Goal: Find specific page/section: Find specific page/section

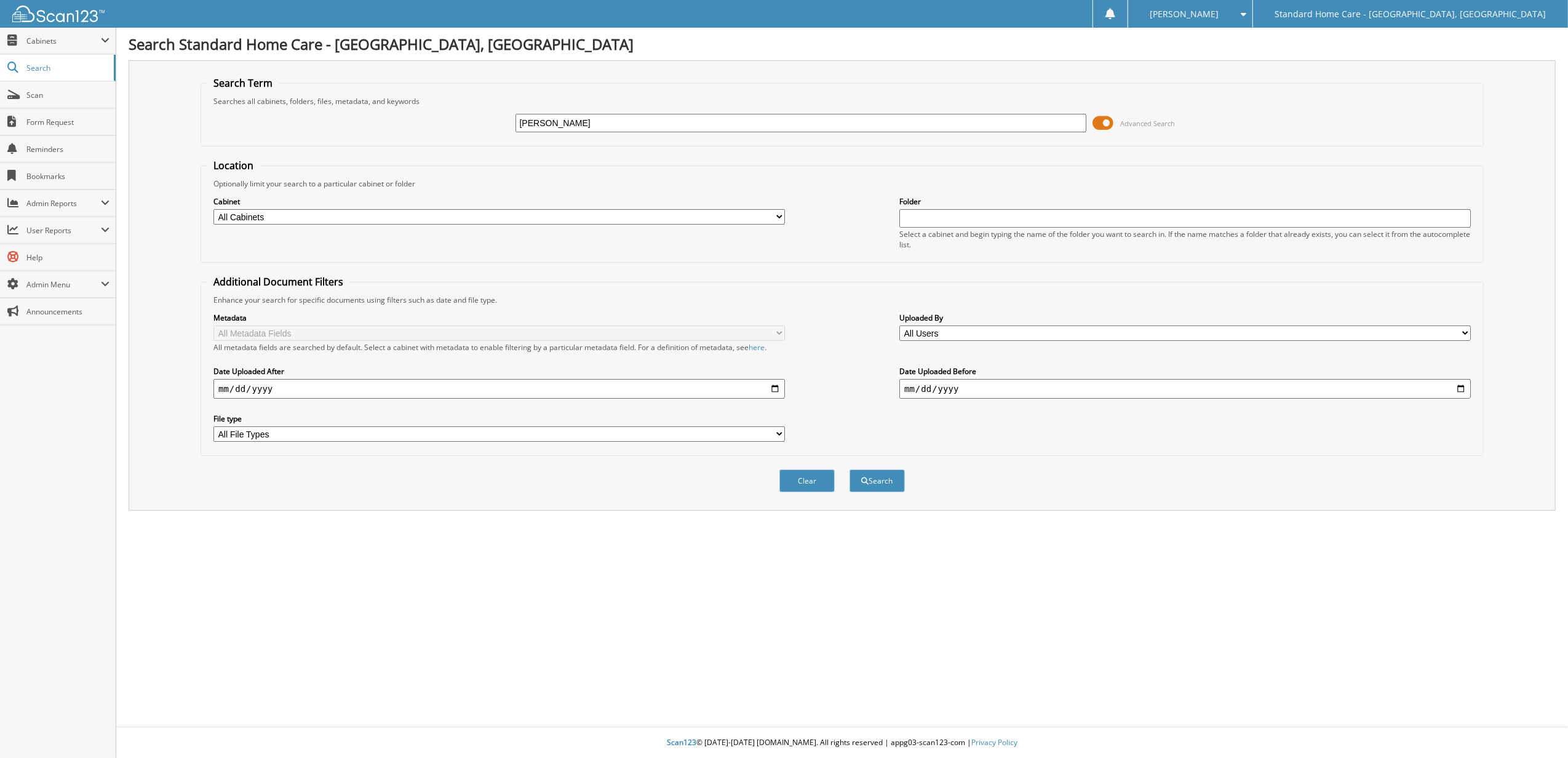
type input "madeline mazenik"
click at [850, 470] on button "Search" at bounding box center [877, 481] width 56 height 23
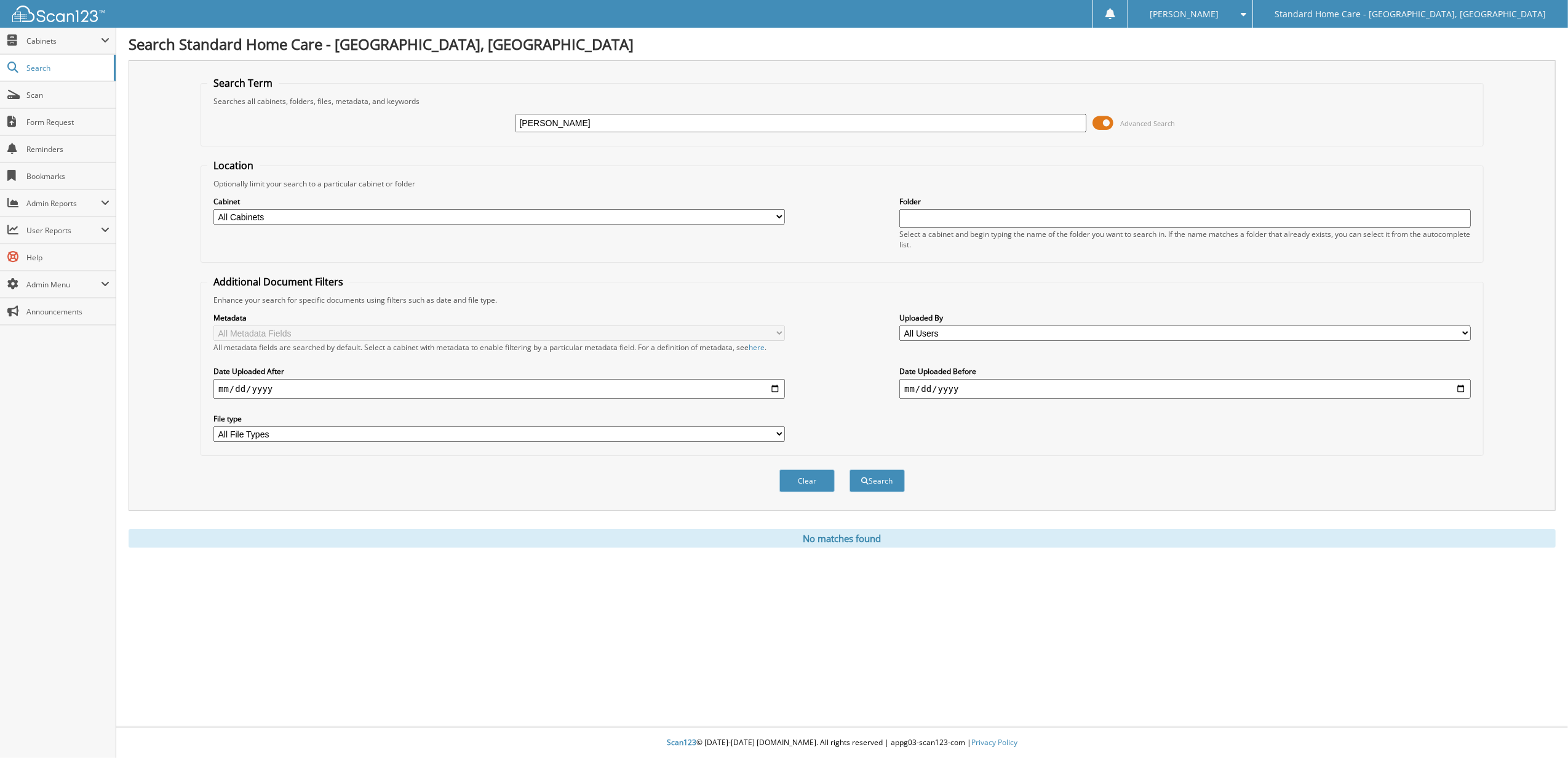
drag, startPoint x: 553, startPoint y: 126, endPoint x: 692, endPoint y: 126, distance: 139.0
click at [692, 126] on input "[PERSON_NAME]" at bounding box center [801, 123] width 572 height 19
type input "[PERSON_NAME]"
click at [850, 470] on button "Search" at bounding box center [877, 481] width 56 height 23
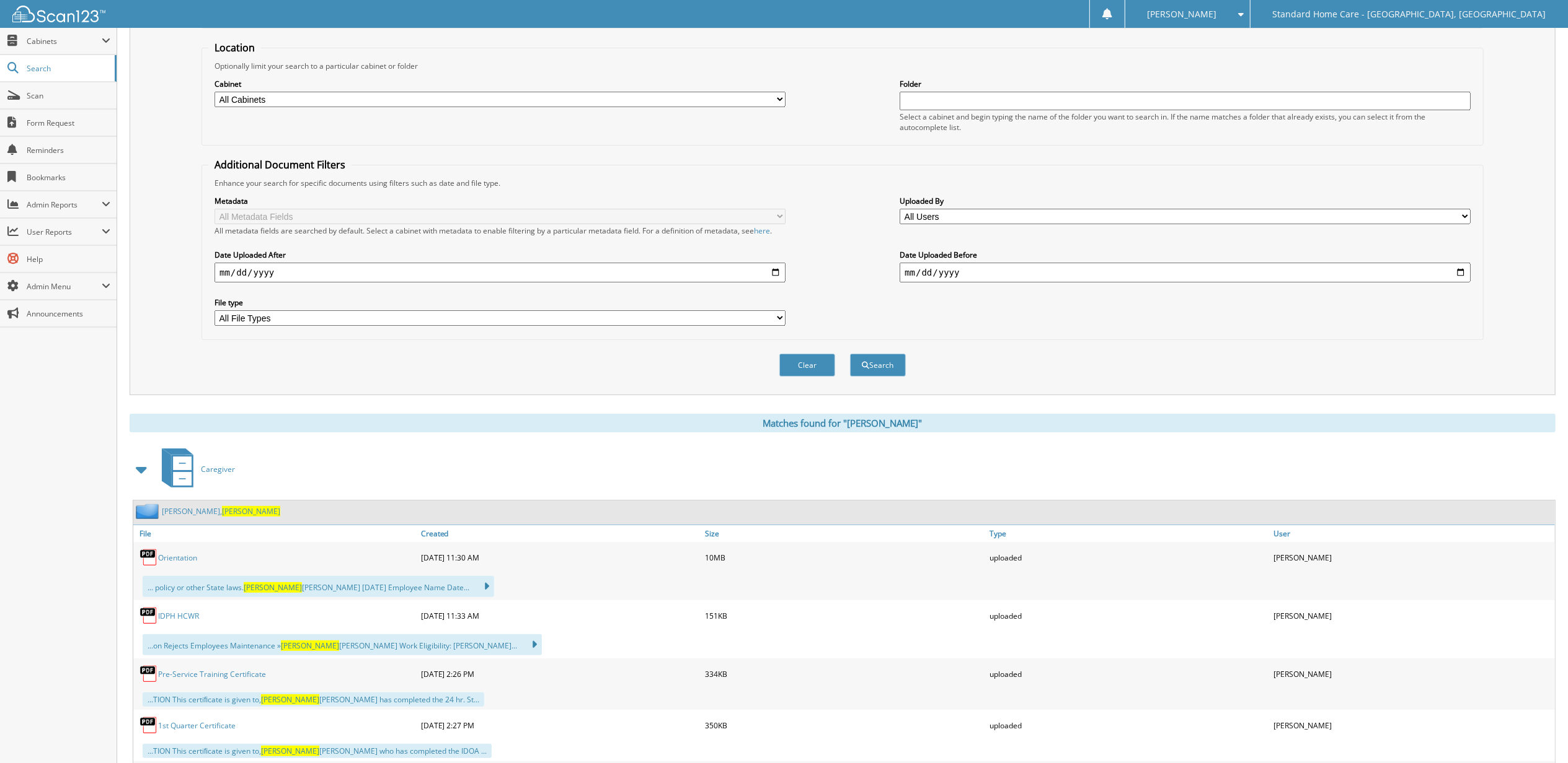
scroll to position [330, 0]
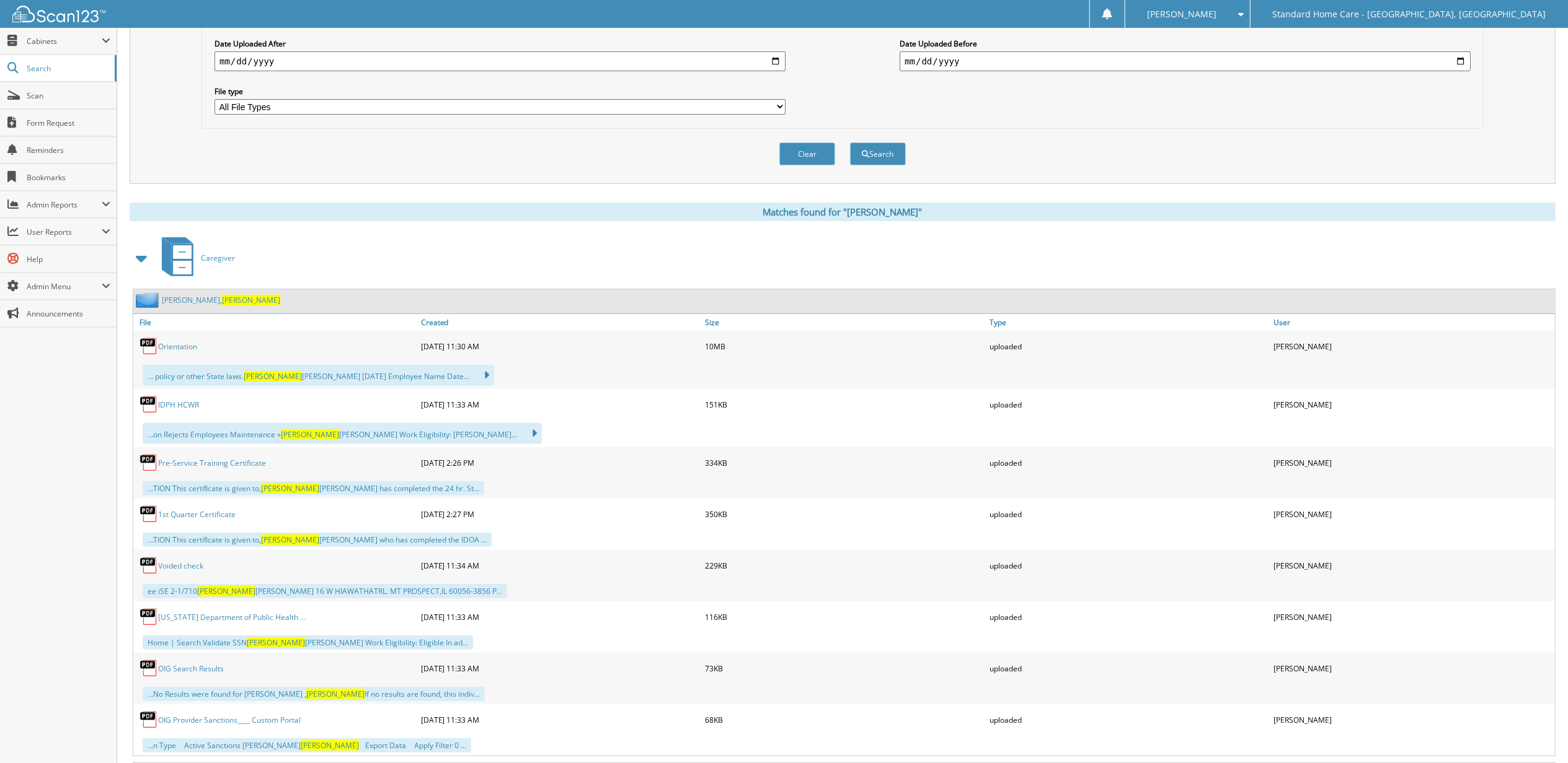
click at [192, 309] on div "Mazanek, Madeline" at bounding box center [844, 301] width 1421 height 24
click at [195, 295] on div "Mazanek, Madeline" at bounding box center [844, 301] width 1421 height 24
drag, startPoint x: 195, startPoint y: 295, endPoint x: 201, endPoint y: 302, distance: 9.2
click at [222, 302] on span "Madeline" at bounding box center [251, 300] width 58 height 10
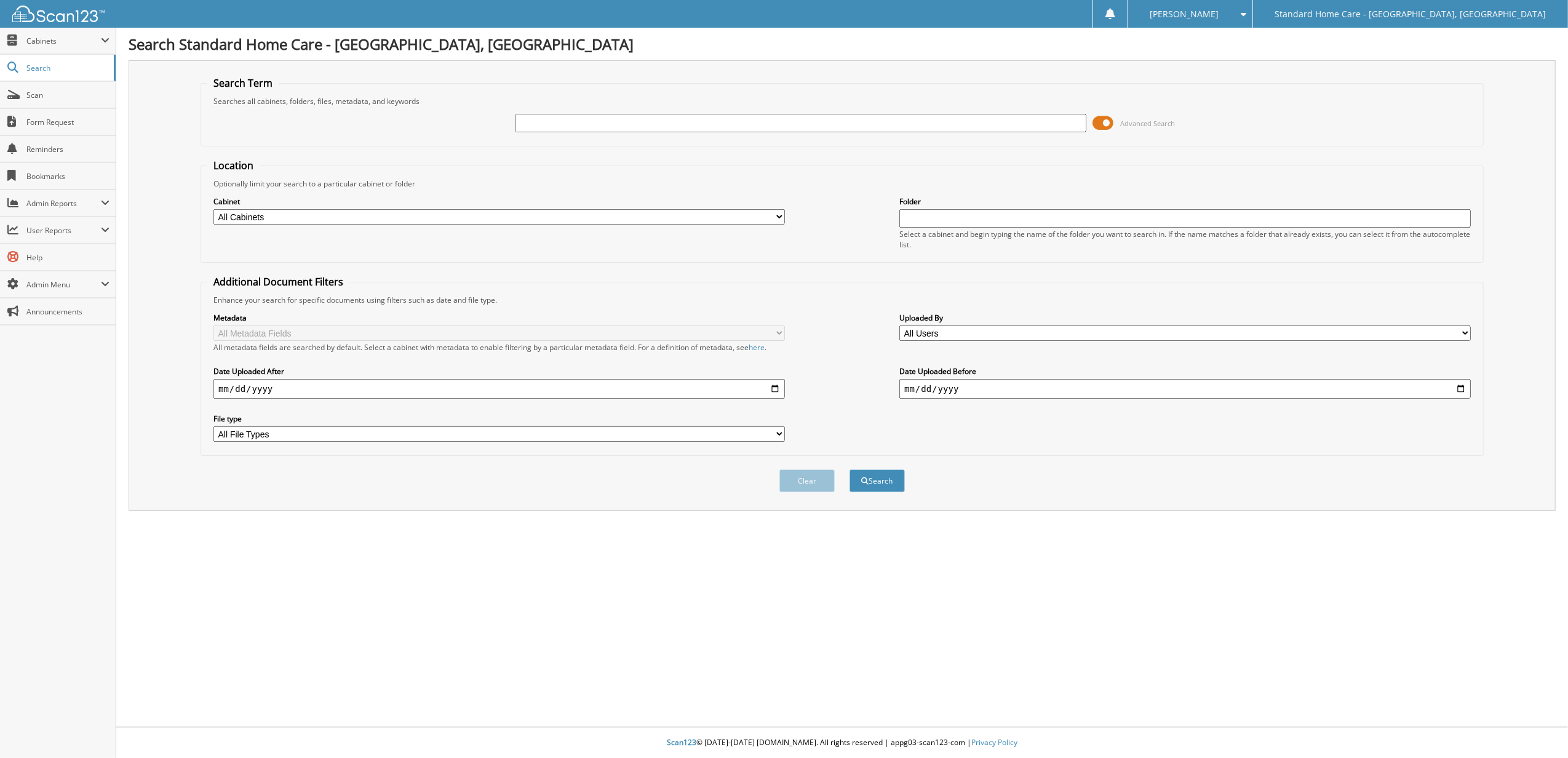
drag, startPoint x: 680, startPoint y: 126, endPoint x: 680, endPoint y: 119, distance: 7.0
click at [680, 119] on div "Advanced Search" at bounding box center [842, 123] width 1270 height 33
click at [680, 123] on input "text" at bounding box center [801, 123] width 572 height 19
type input "jennifer casio"
click at [850, 470] on button "Search" at bounding box center [877, 481] width 56 height 23
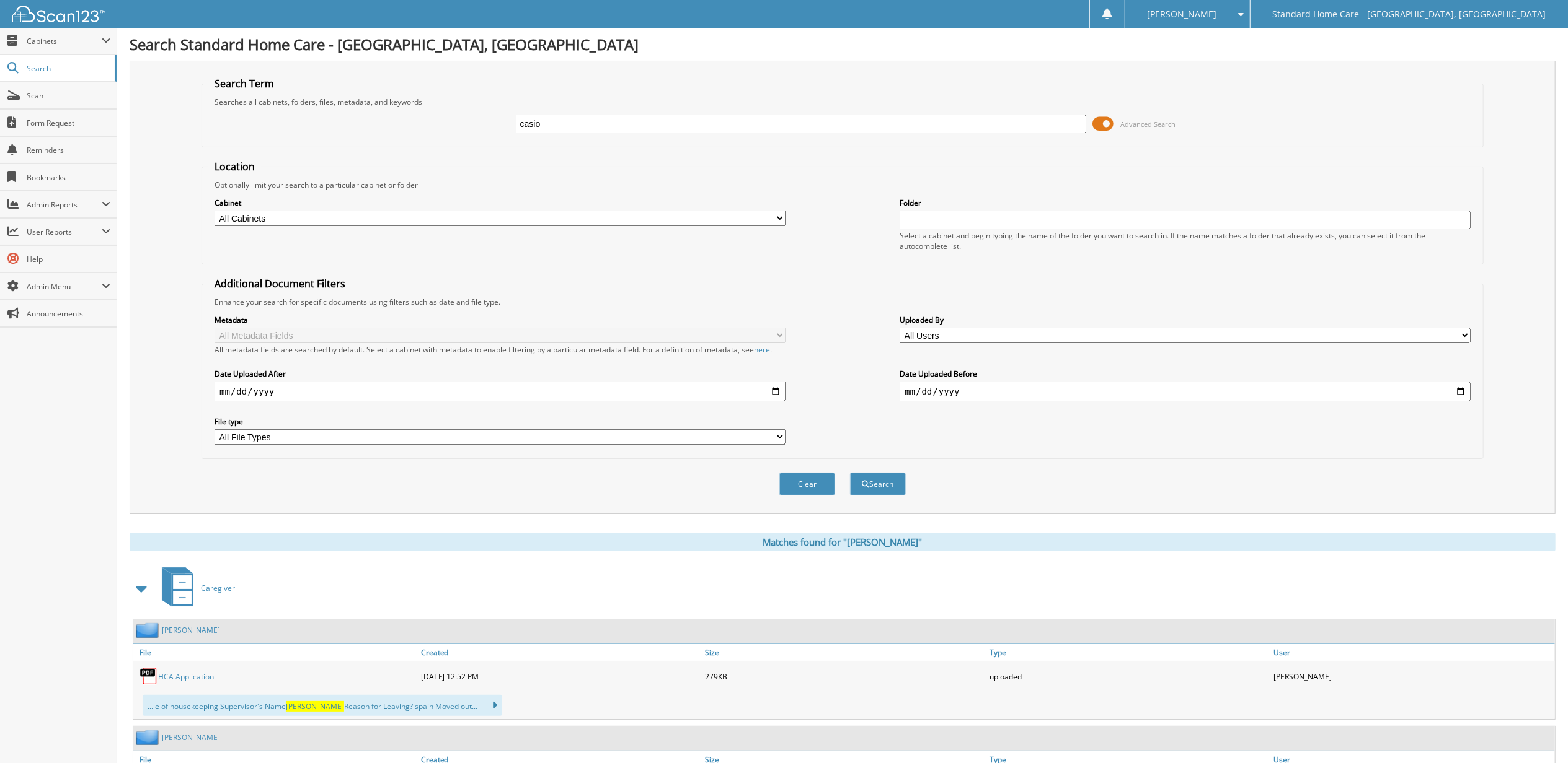
type input "casio"
click at [850, 473] on button "Search" at bounding box center [878, 484] width 56 height 23
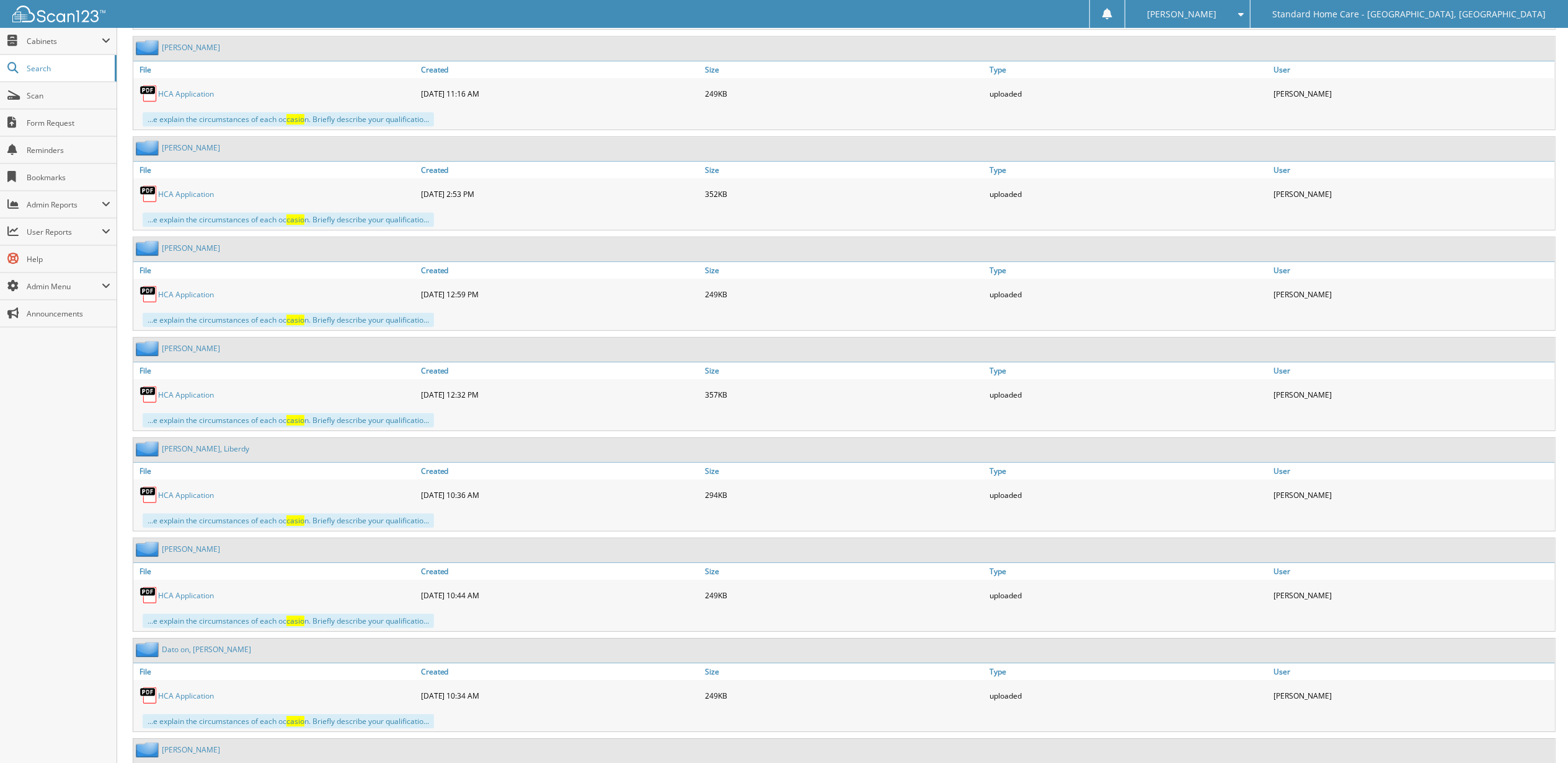
scroll to position [47797, 0]
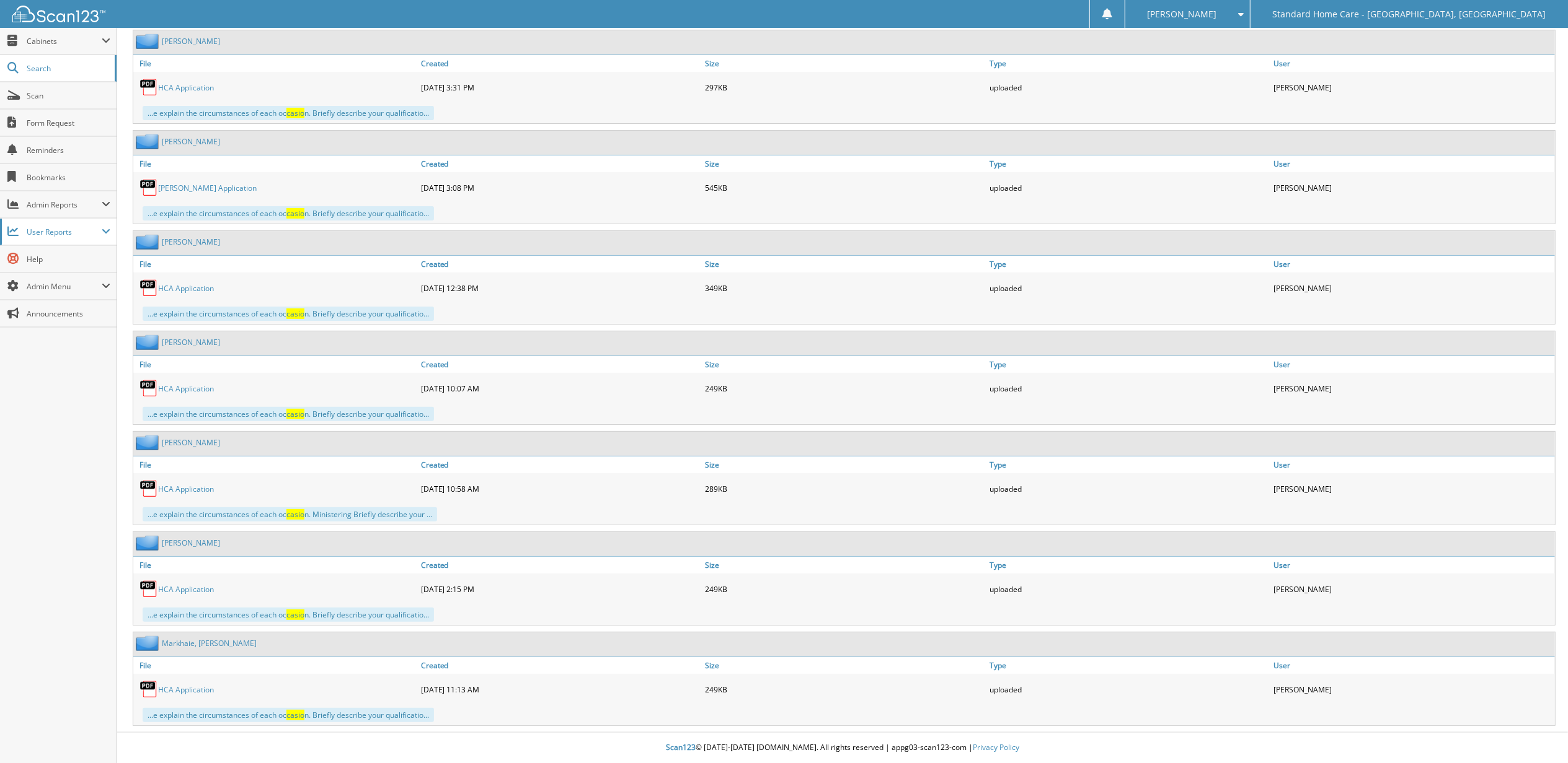
click at [85, 236] on span "User Reports" at bounding box center [64, 232] width 75 height 10
click at [61, 290] on span "All Recent Activity" at bounding box center [65, 285] width 91 height 11
